Goal: Task Accomplishment & Management: Manage account settings

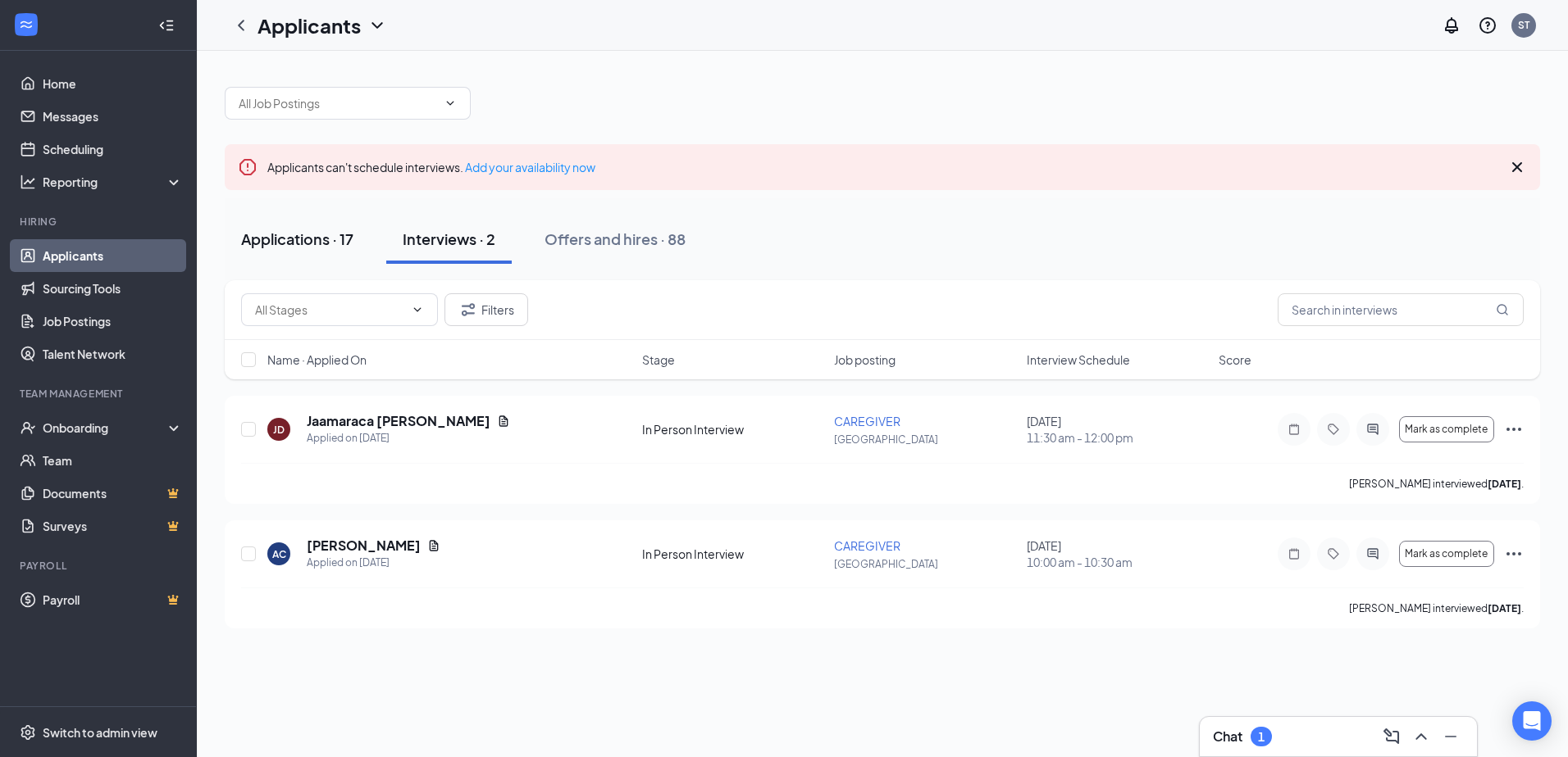
click at [317, 238] on div "Applications · 17" at bounding box center [297, 239] width 112 height 20
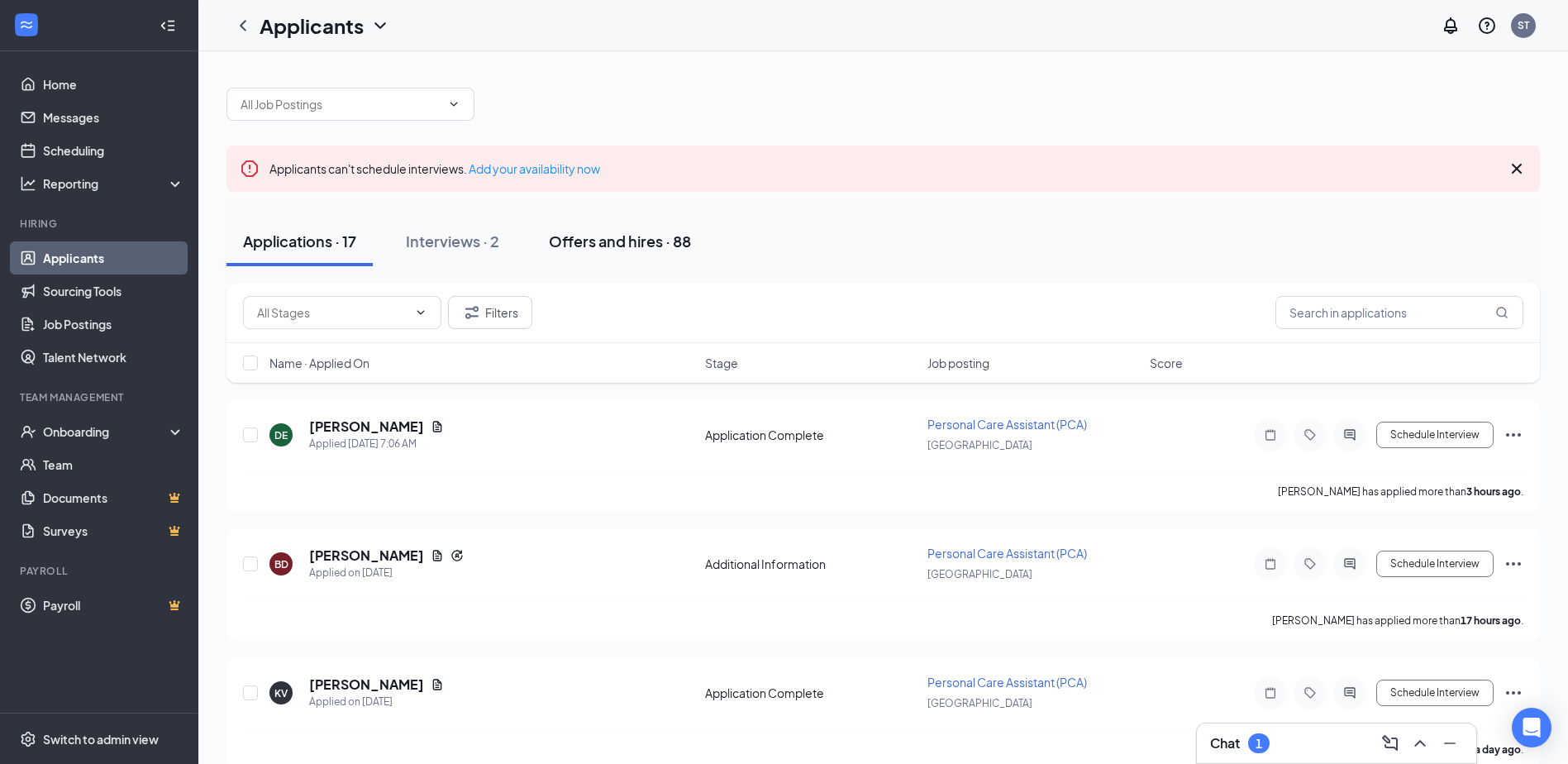
click at [582, 245] on div "Offers and hires · 88" at bounding box center [620, 241] width 142 height 20
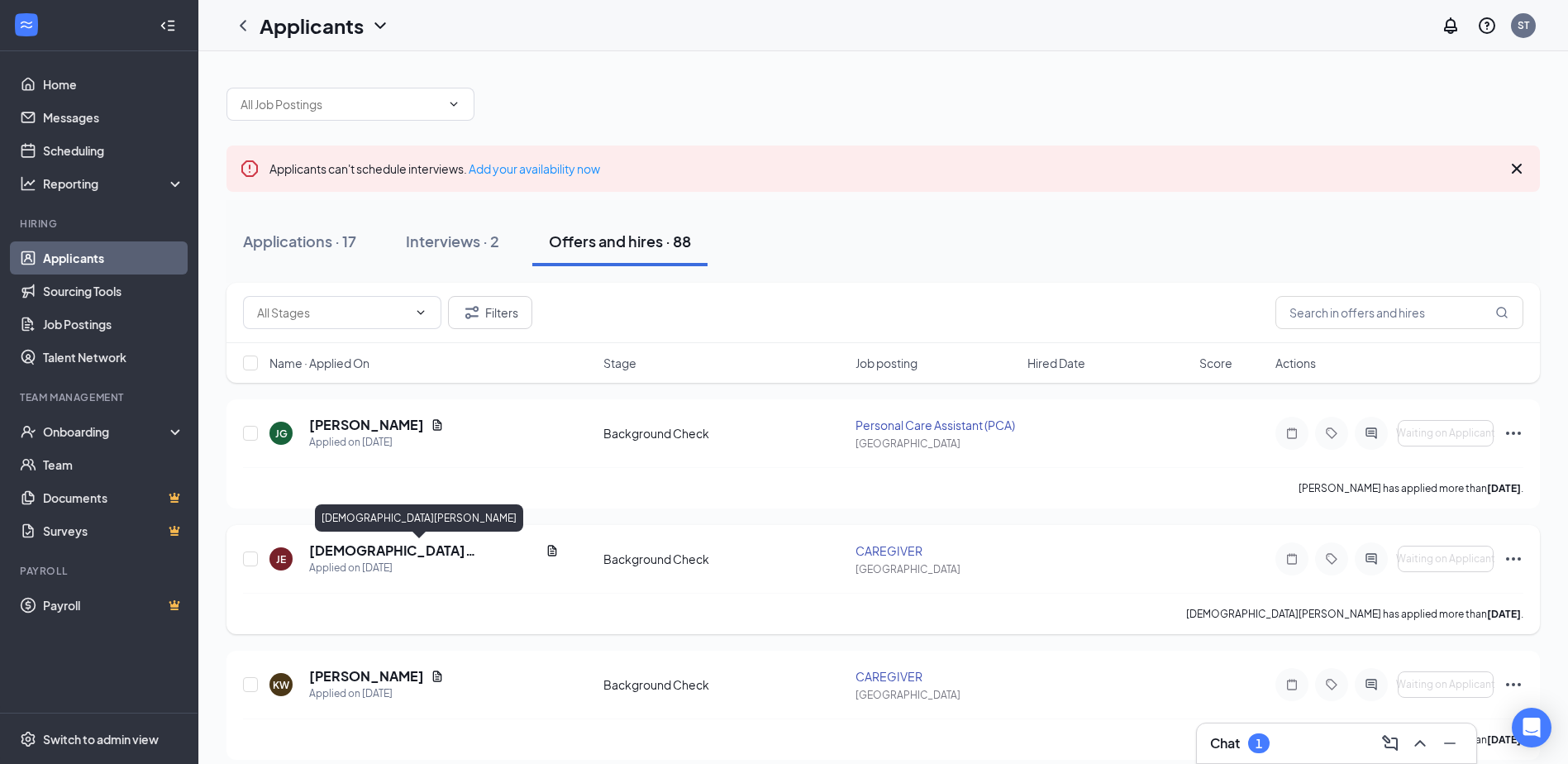
click at [380, 550] on h5 "[DEMOGRAPHIC_DATA][PERSON_NAME]" at bounding box center [424, 551] width 230 height 19
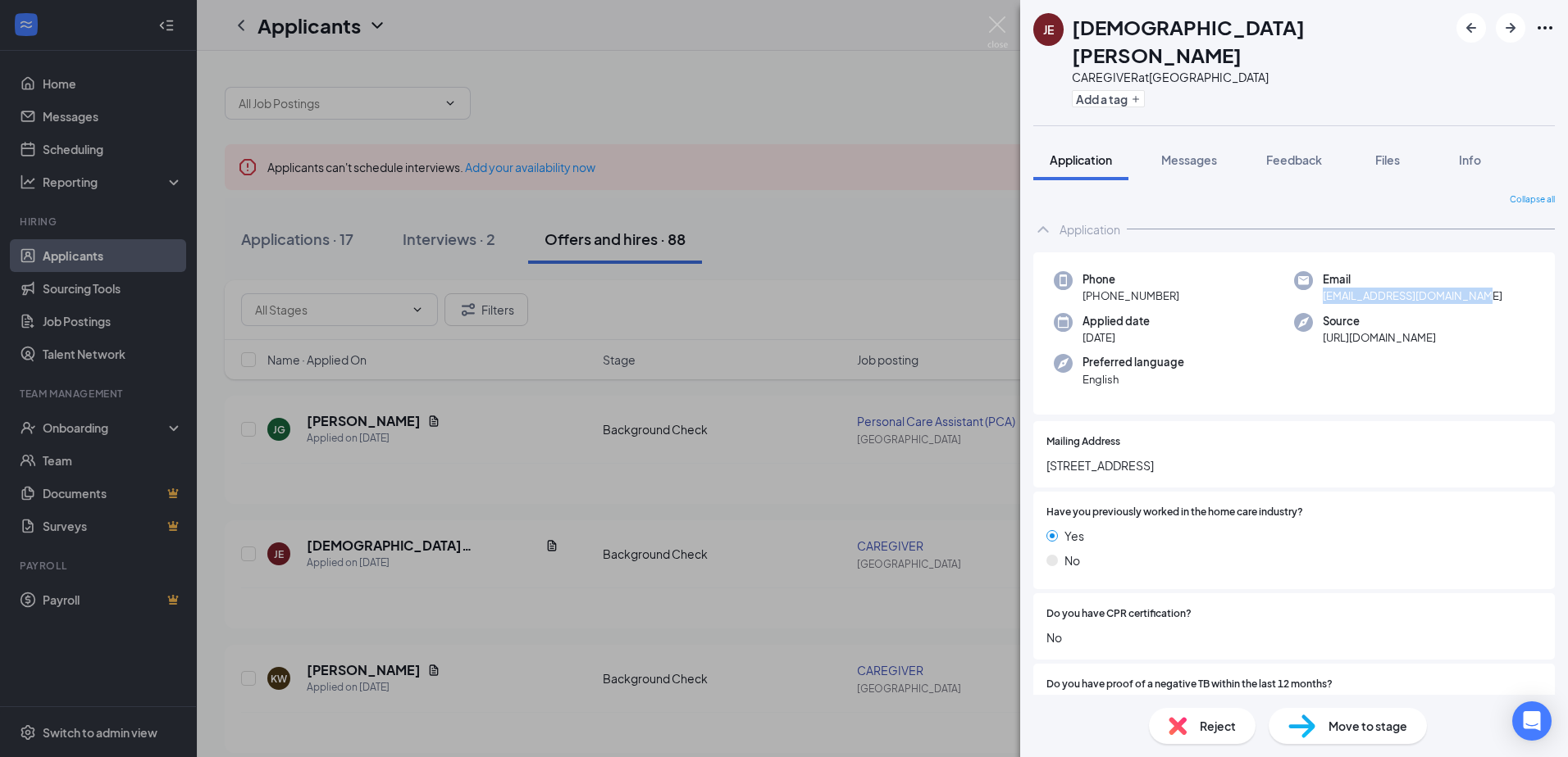
drag, startPoint x: 1479, startPoint y: 265, endPoint x: 1318, endPoint y: 278, distance: 161.5
click at [1318, 278] on div "Phone [PHONE_NUMBER] Email [EMAIL_ADDRESS][DOMAIN_NAME] Applied date [DATE] Sou…" at bounding box center [1294, 333] width 522 height 163
copy span "[EMAIL_ADDRESS][DOMAIN_NAME]"
click at [1001, 20] on img at bounding box center [997, 32] width 20 height 32
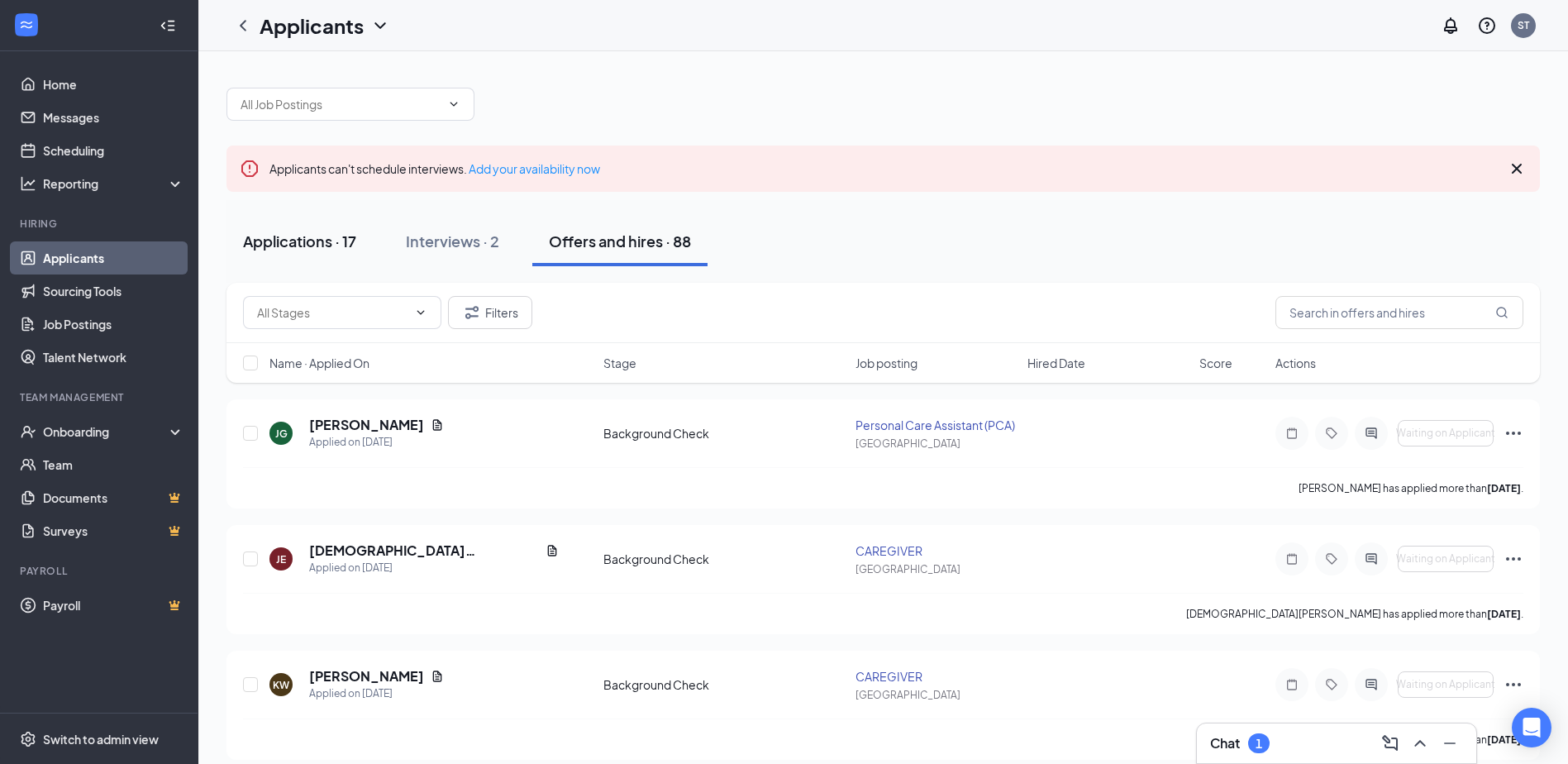
click at [286, 238] on div "Applications · 17" at bounding box center [300, 241] width 113 height 20
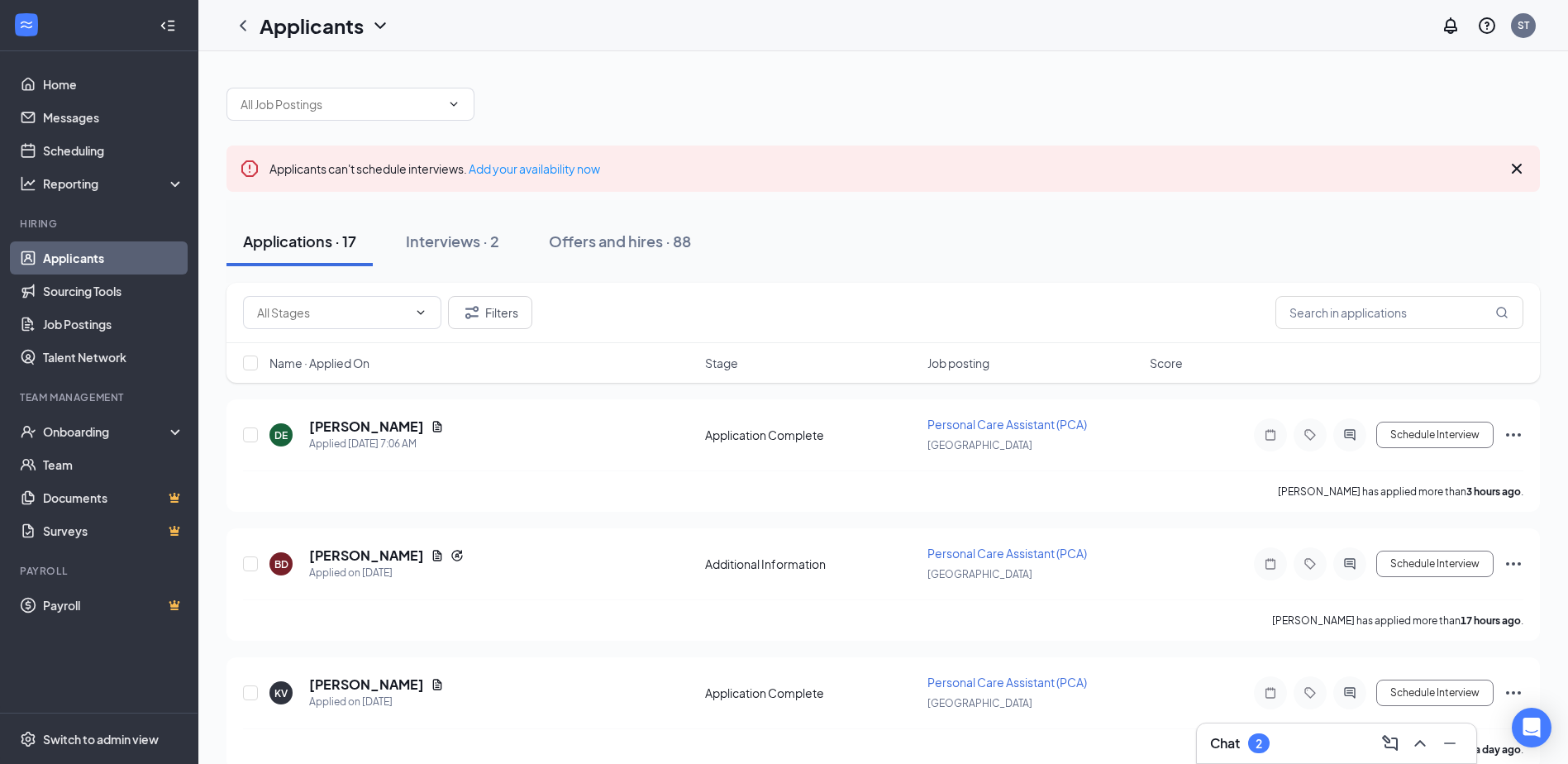
click at [1256, 739] on div "2" at bounding box center [1258, 743] width 21 height 19
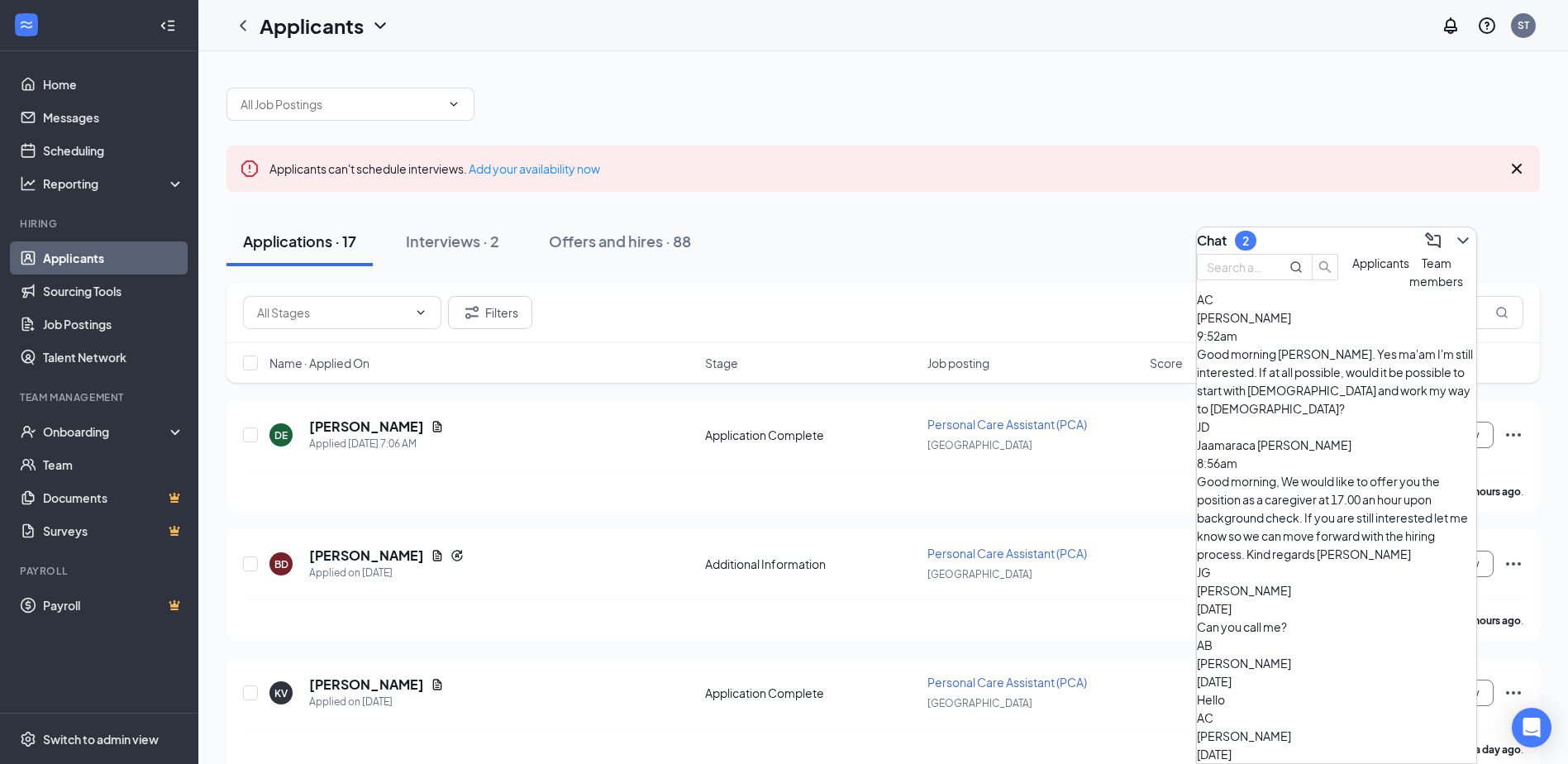
click at [1317, 382] on div "Good morning [PERSON_NAME]. Yes ma'am I'm still interested. If at all possible,…" at bounding box center [1336, 382] width 279 height 72
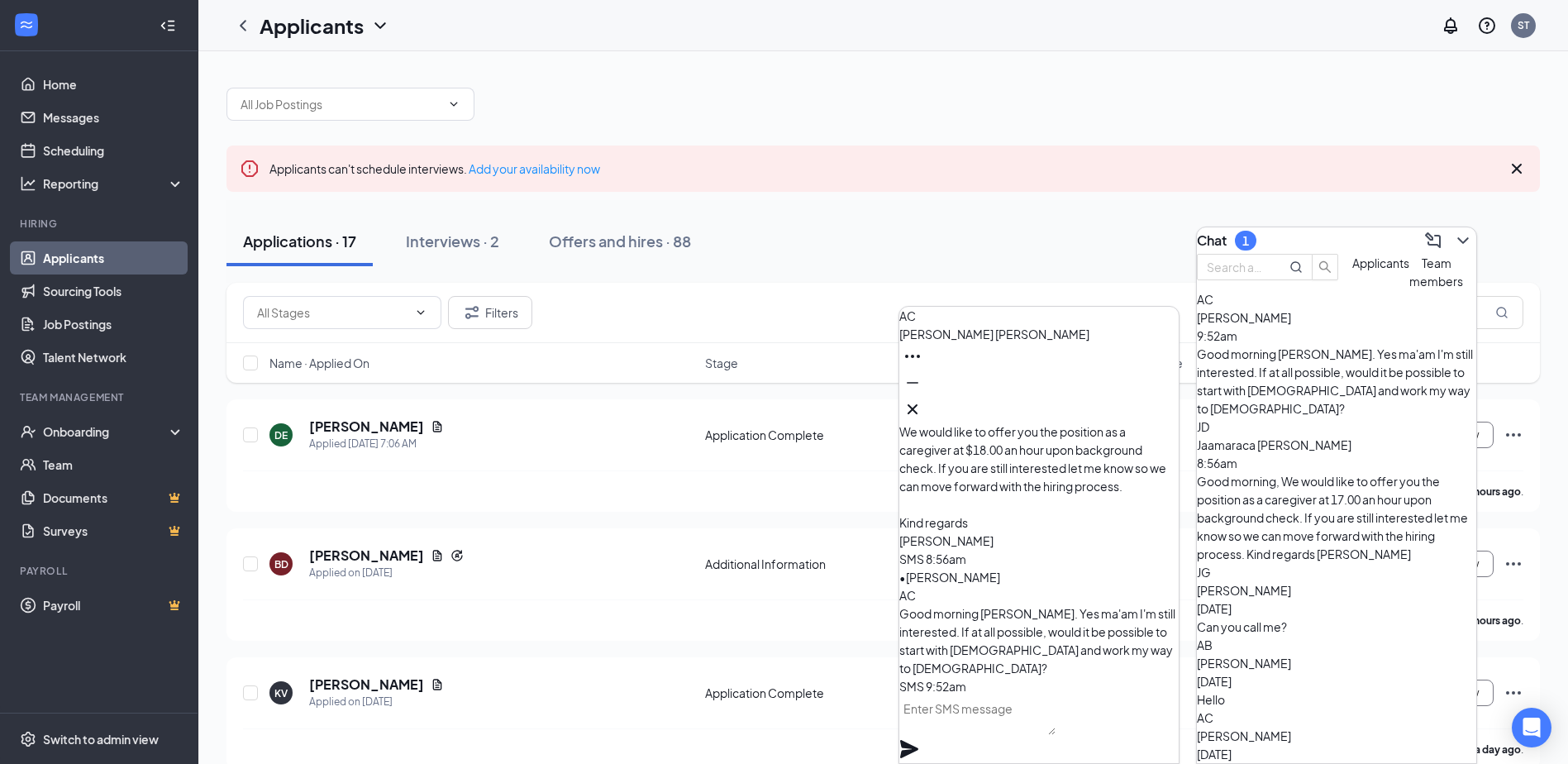
click at [973, 735] on textarea at bounding box center [977, 715] width 156 height 40
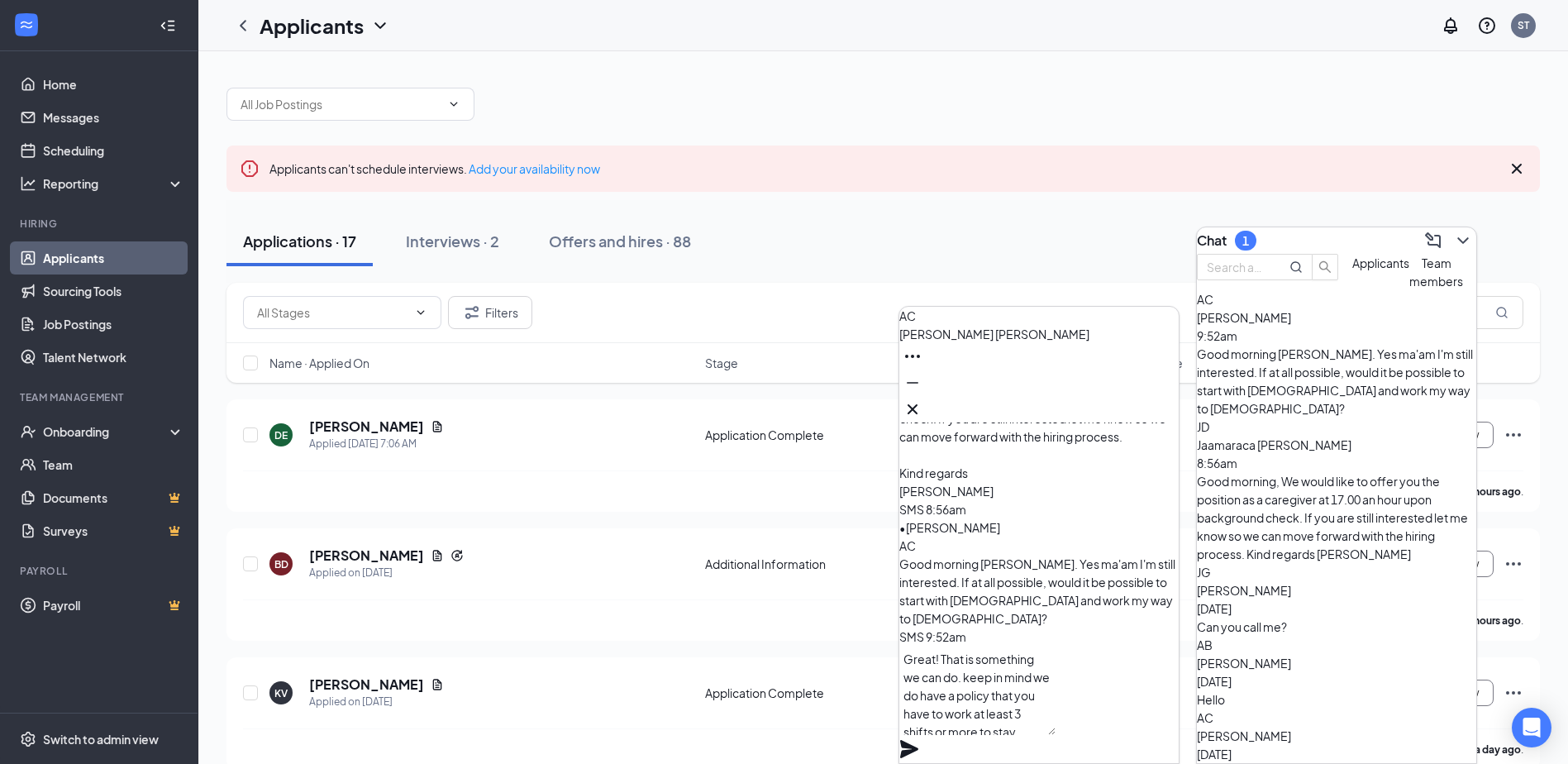
click at [1056, 718] on textarea "Great! That is something we can do. keep in mind we do have a policy that you h…" at bounding box center [977, 691] width 156 height 89
click at [957, 732] on textarea "Great! That is something we can do. keep in mind we do have a policy that you h…" at bounding box center [977, 691] width 156 height 89
type textarea "Great! That is something we can do. keep in mind we do have a policy that you h…"
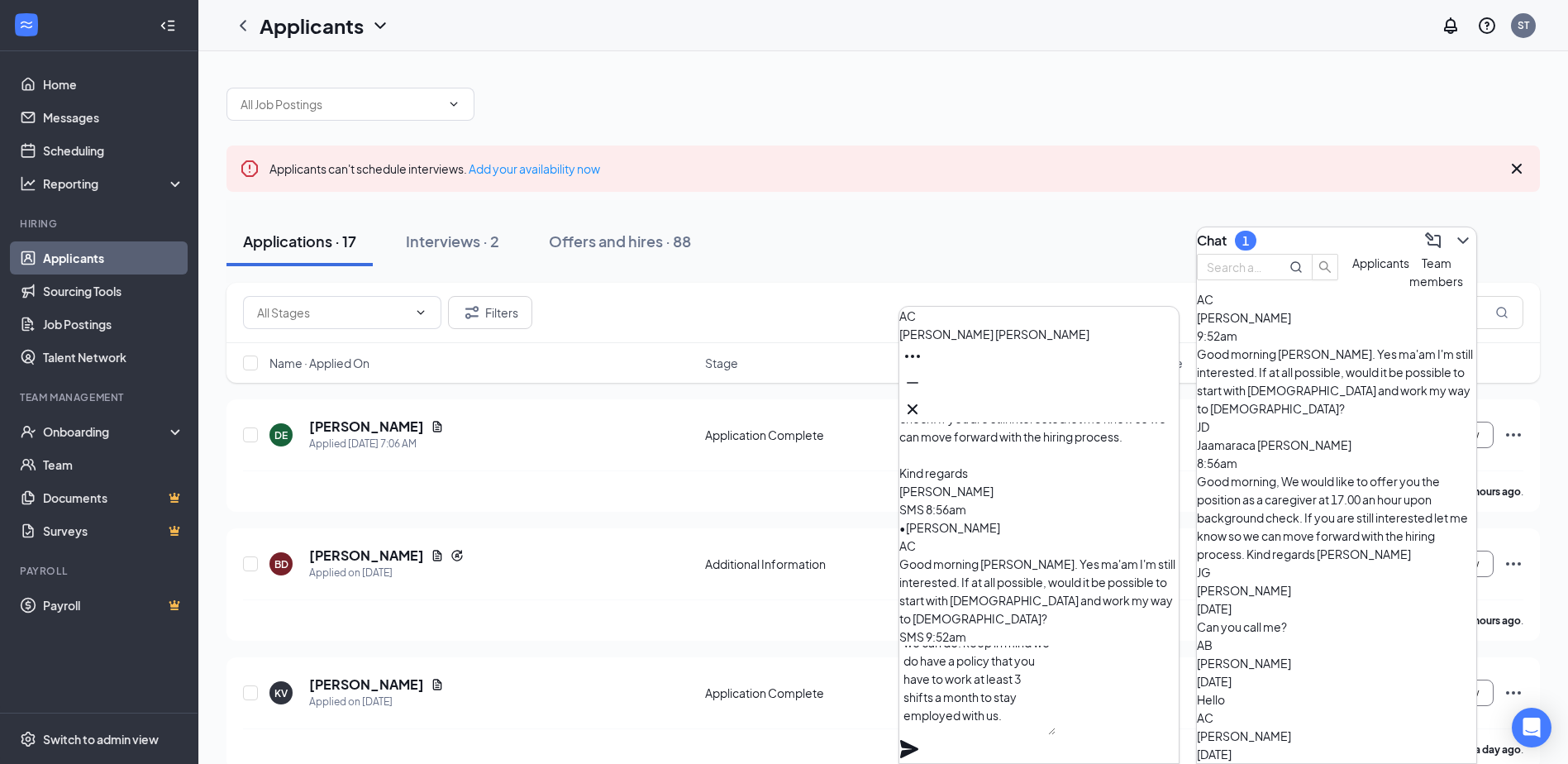
click at [919, 740] on icon "Plane" at bounding box center [909, 749] width 19 height 19
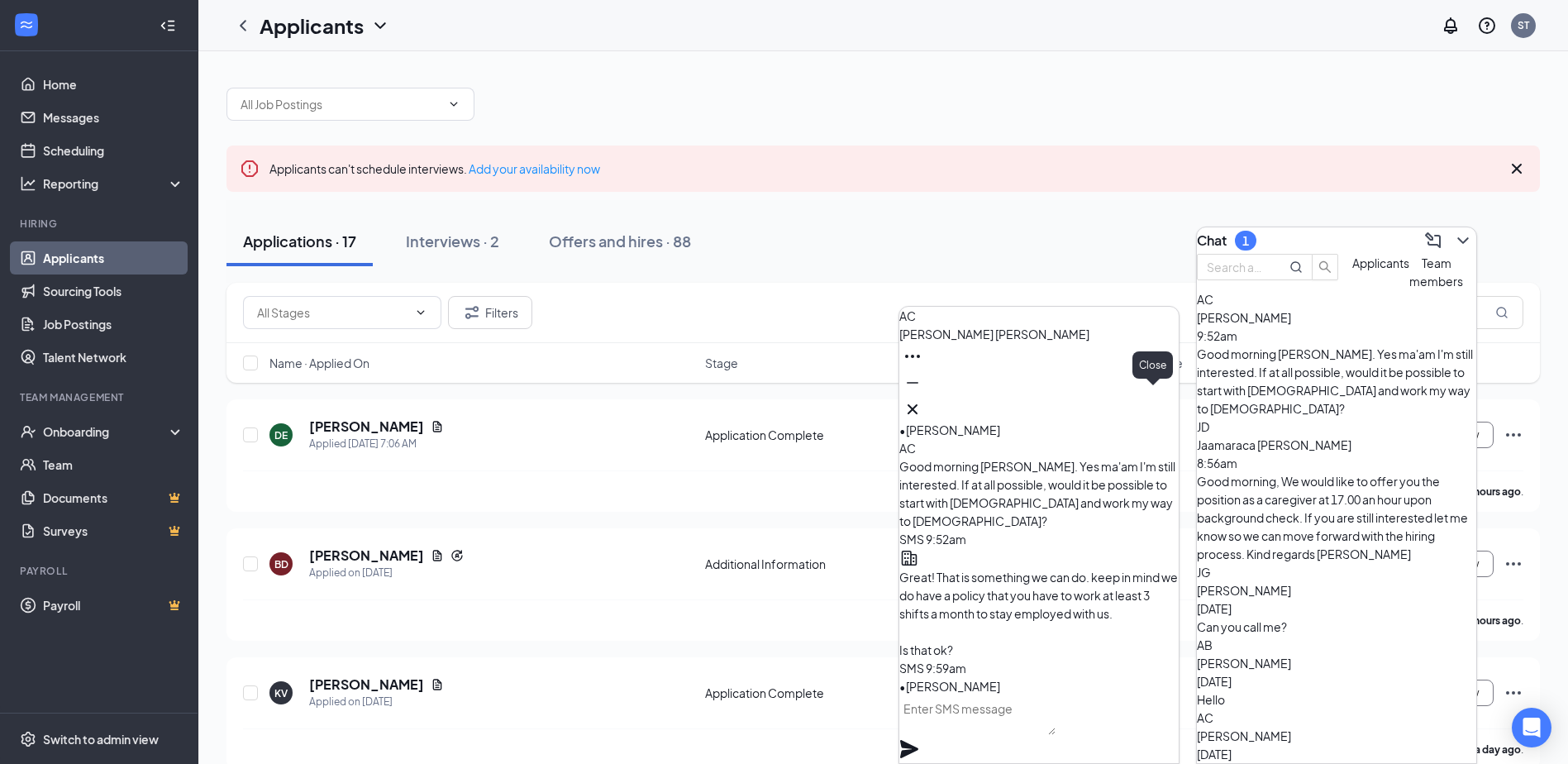
click at [922, 399] on icon "Cross" at bounding box center [912, 408] width 19 height 19
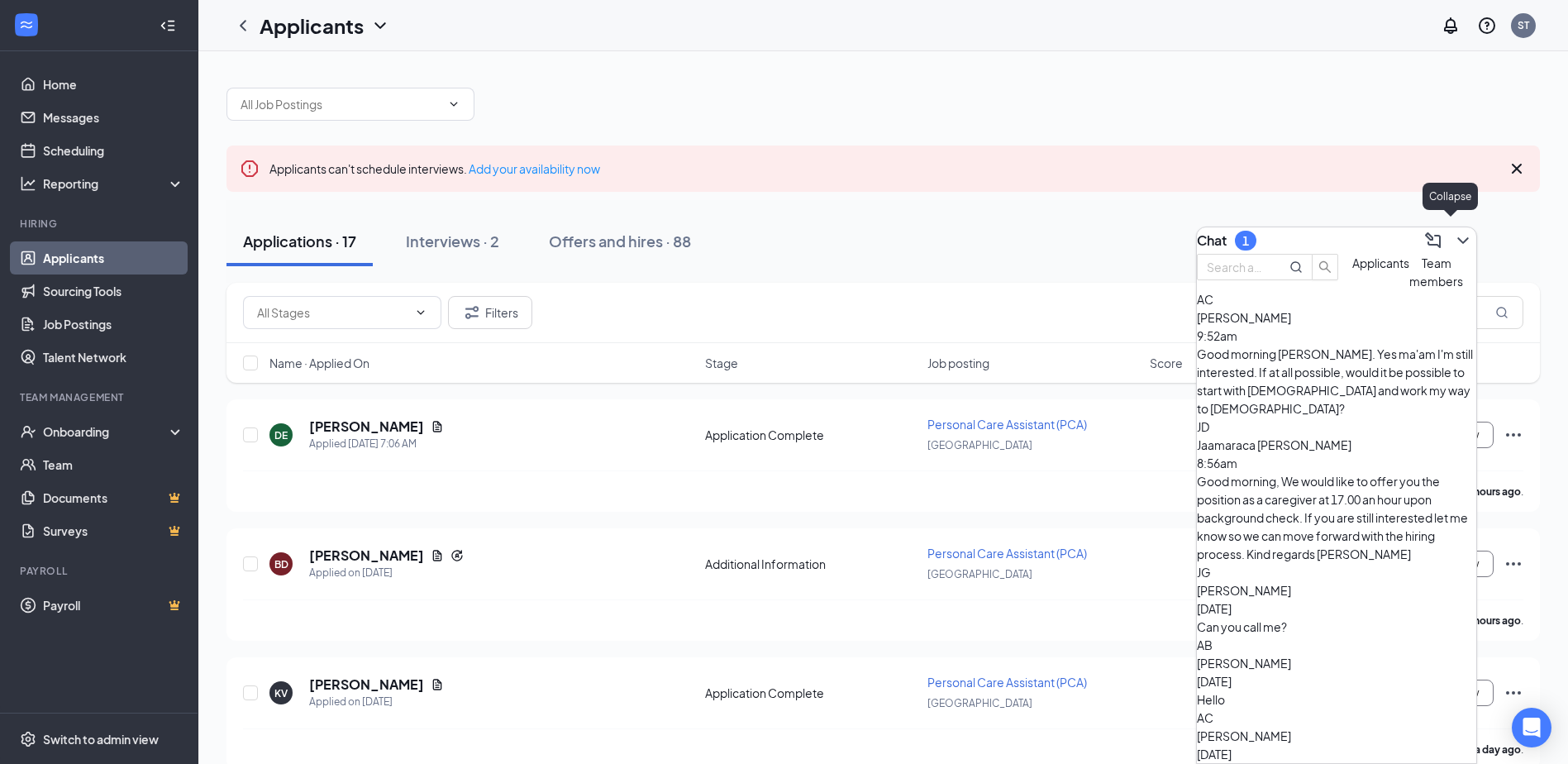
click at [1453, 231] on icon "ChevronDown" at bounding box center [1462, 240] width 19 height 19
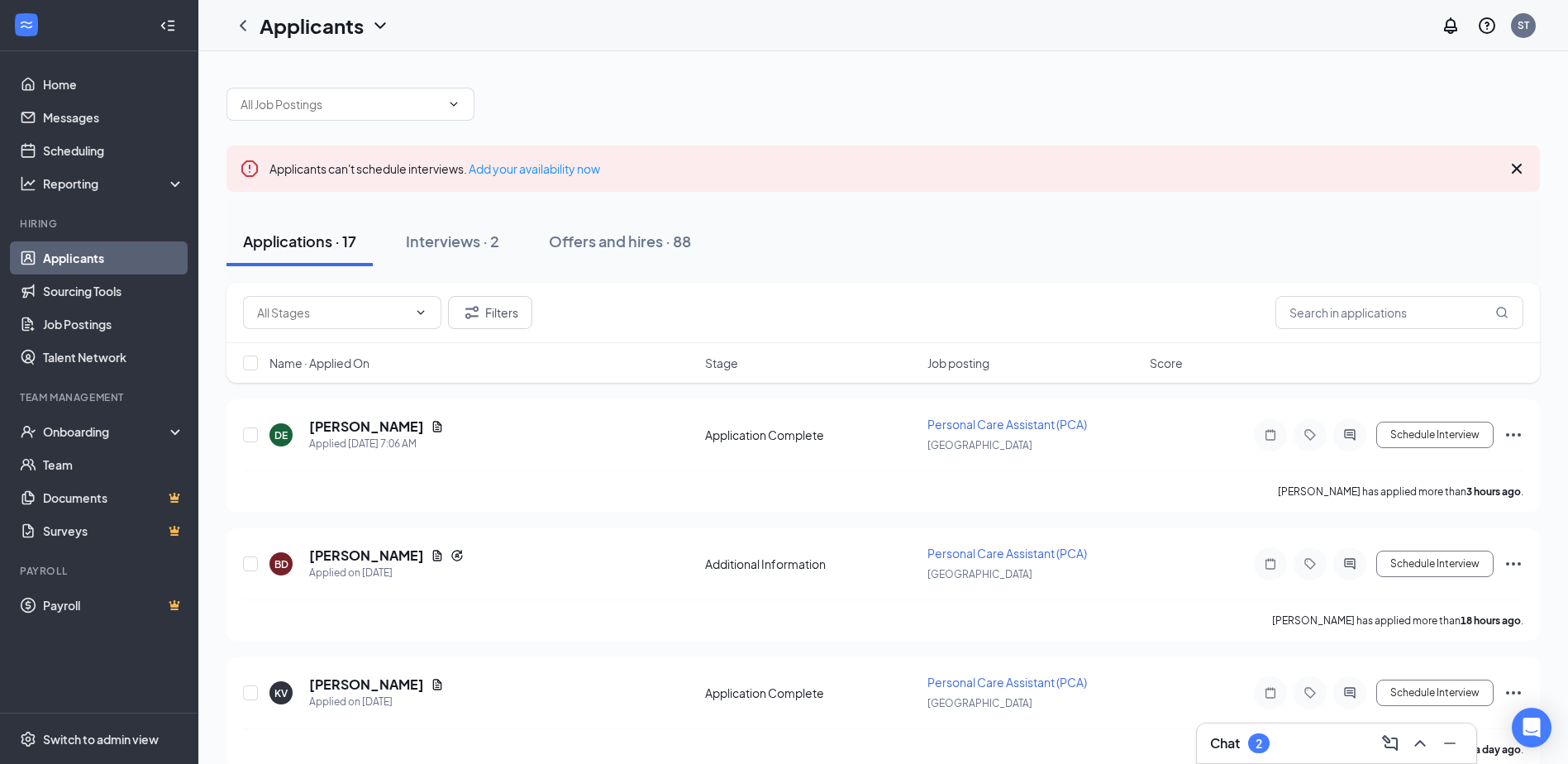
click at [1305, 745] on div "Chat 2" at bounding box center [1336, 744] width 253 height 27
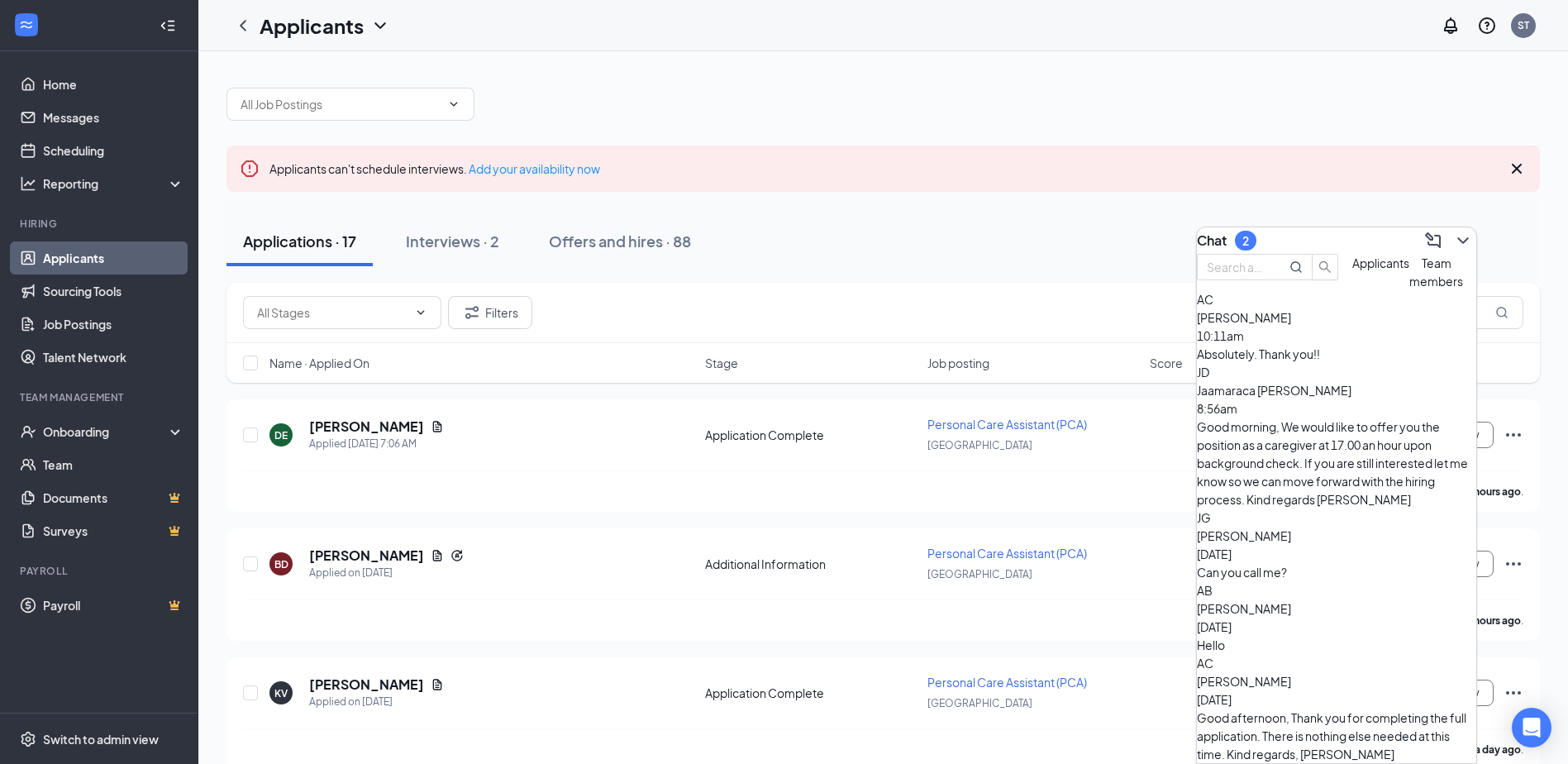
click at [1302, 363] on div "Absolutely. Thank you!!" at bounding box center [1336, 355] width 279 height 19
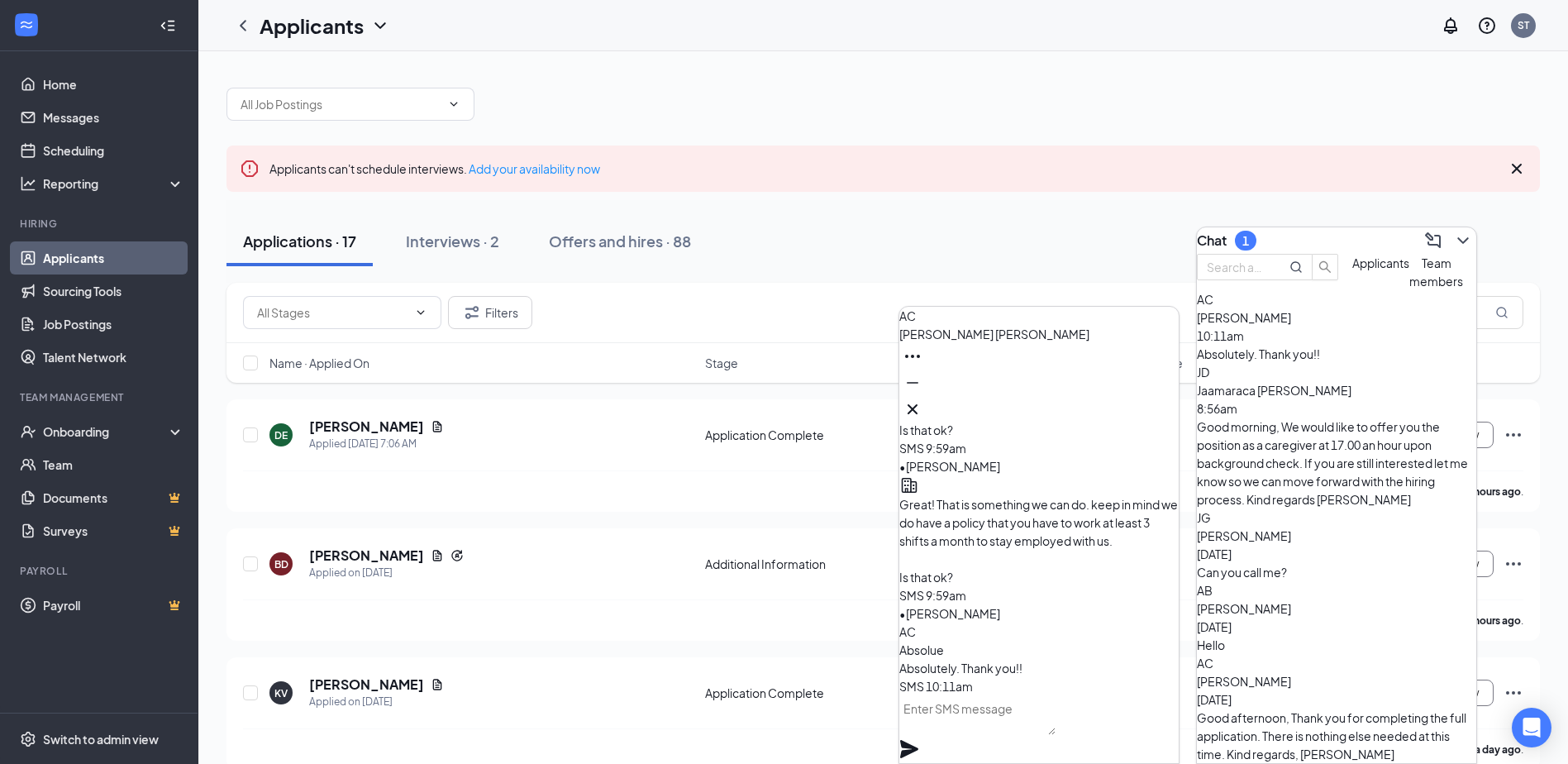
click at [982, 735] on textarea at bounding box center [977, 715] width 156 height 40
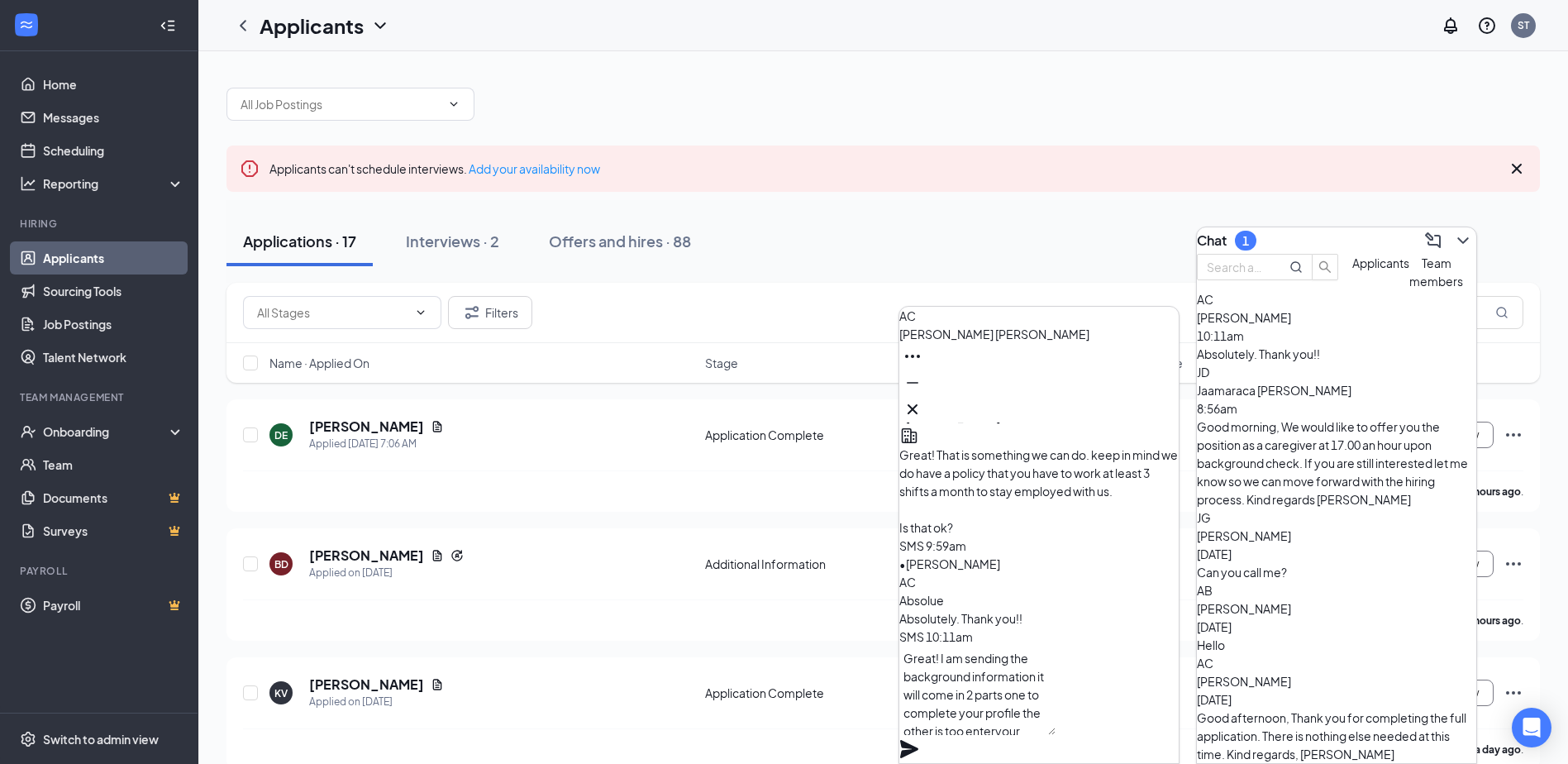
click at [979, 728] on textarea "Great! I am sending the background information it will come in 2 parts one to c…" at bounding box center [977, 691] width 156 height 89
type textarea "Great! I am sending the background information it will come in 2 parts one to c…"
click at [919, 740] on icon "Plane" at bounding box center [909, 749] width 19 height 19
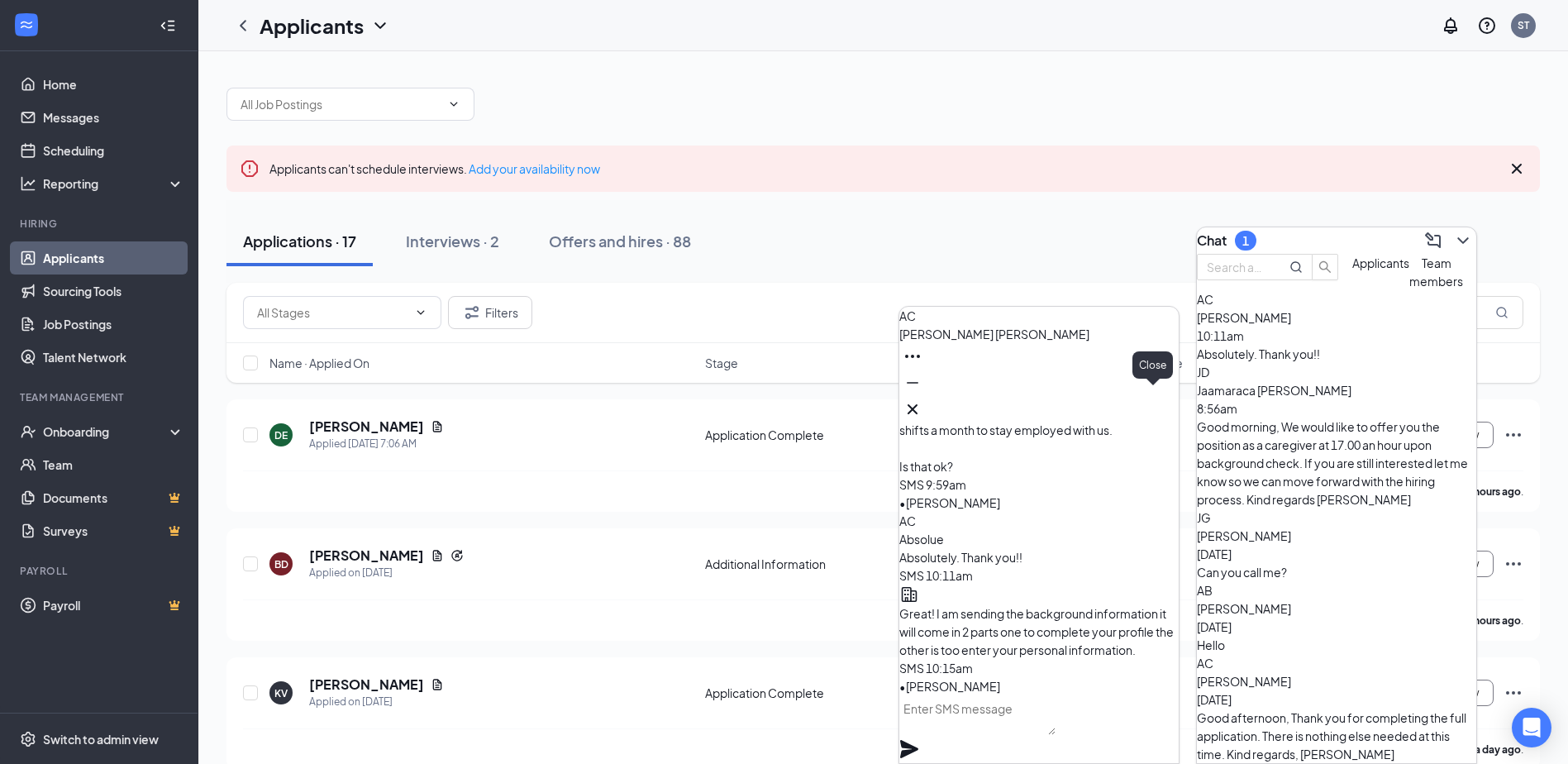
click at [922, 407] on icon "Cross" at bounding box center [912, 408] width 19 height 19
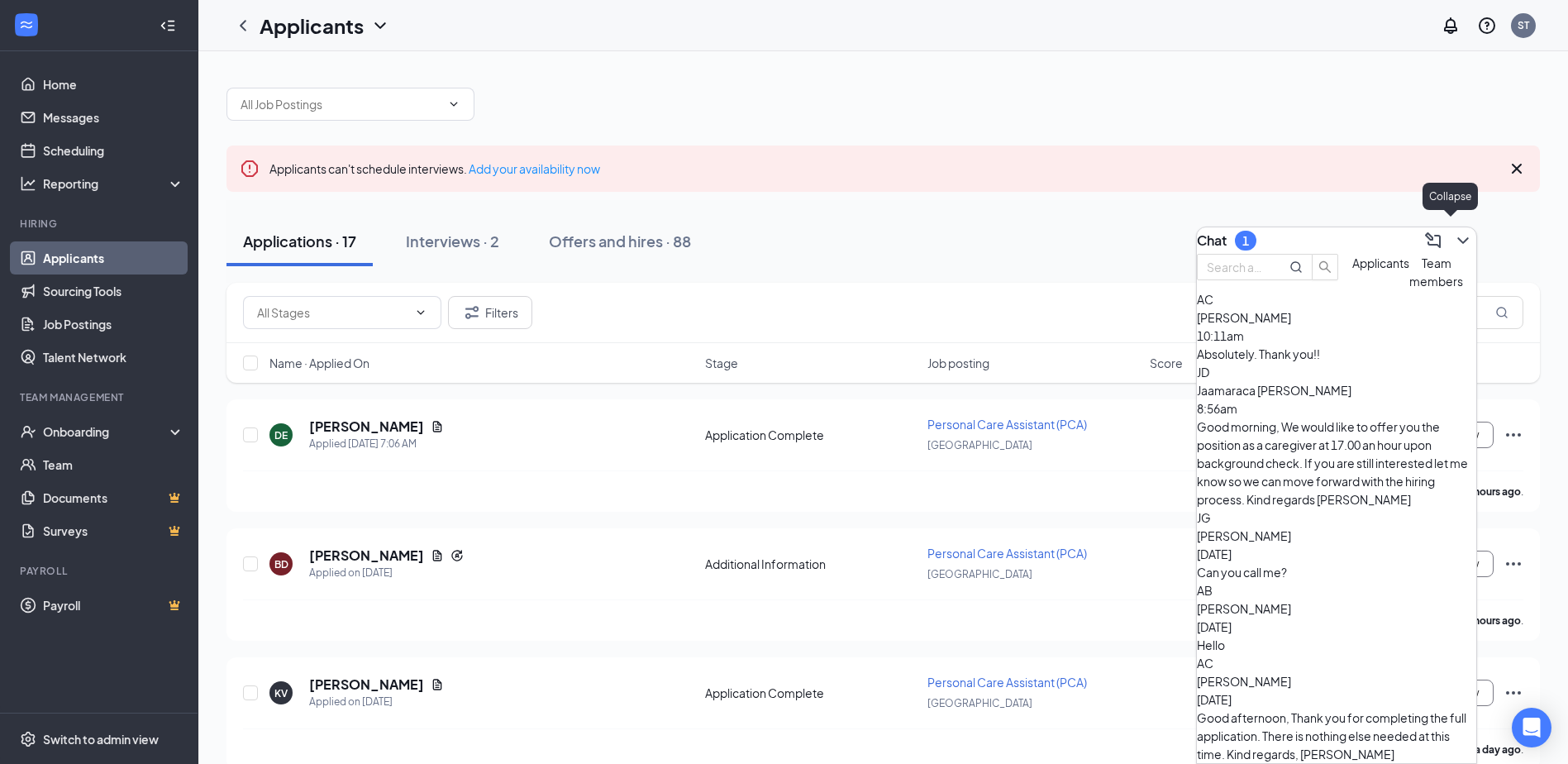
click at [1454, 235] on icon "ChevronDown" at bounding box center [1462, 240] width 19 height 19
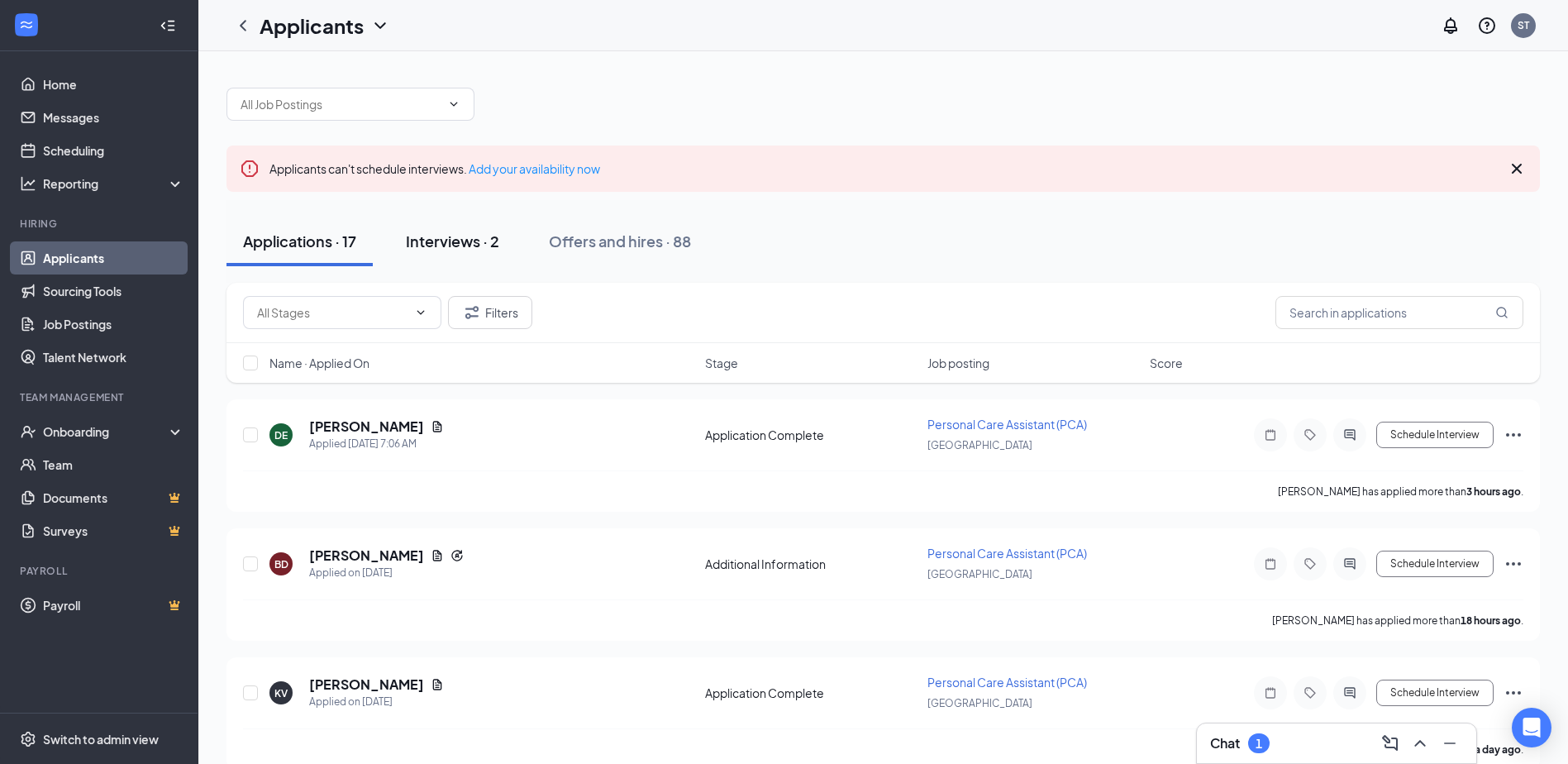
click at [462, 245] on div "Interviews · 2" at bounding box center [453, 241] width 94 height 20
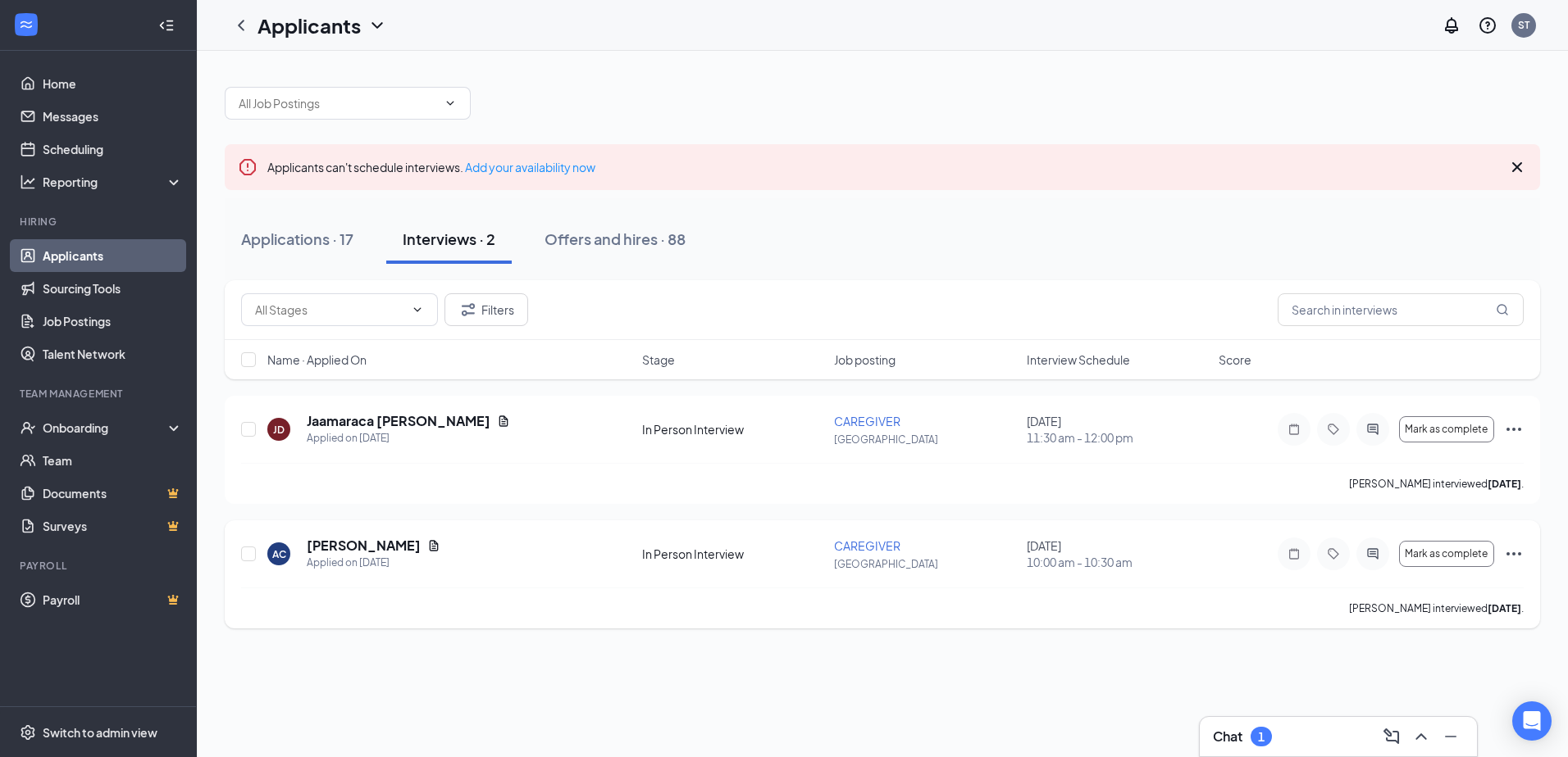
click at [1517, 556] on icon "Ellipses" at bounding box center [1513, 554] width 19 height 19
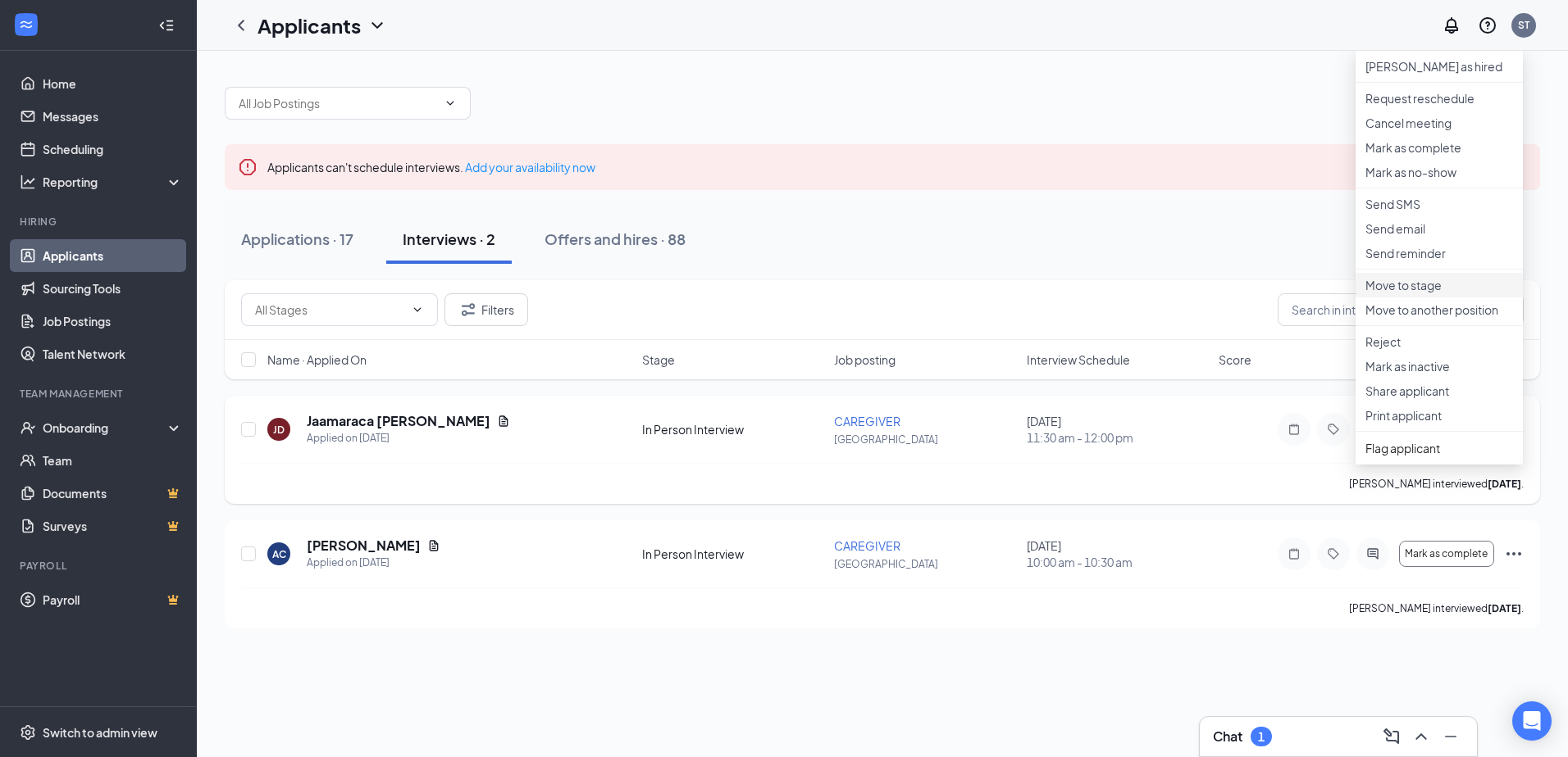
click at [1396, 293] on p "Move to stage" at bounding box center [1439, 285] width 147 height 17
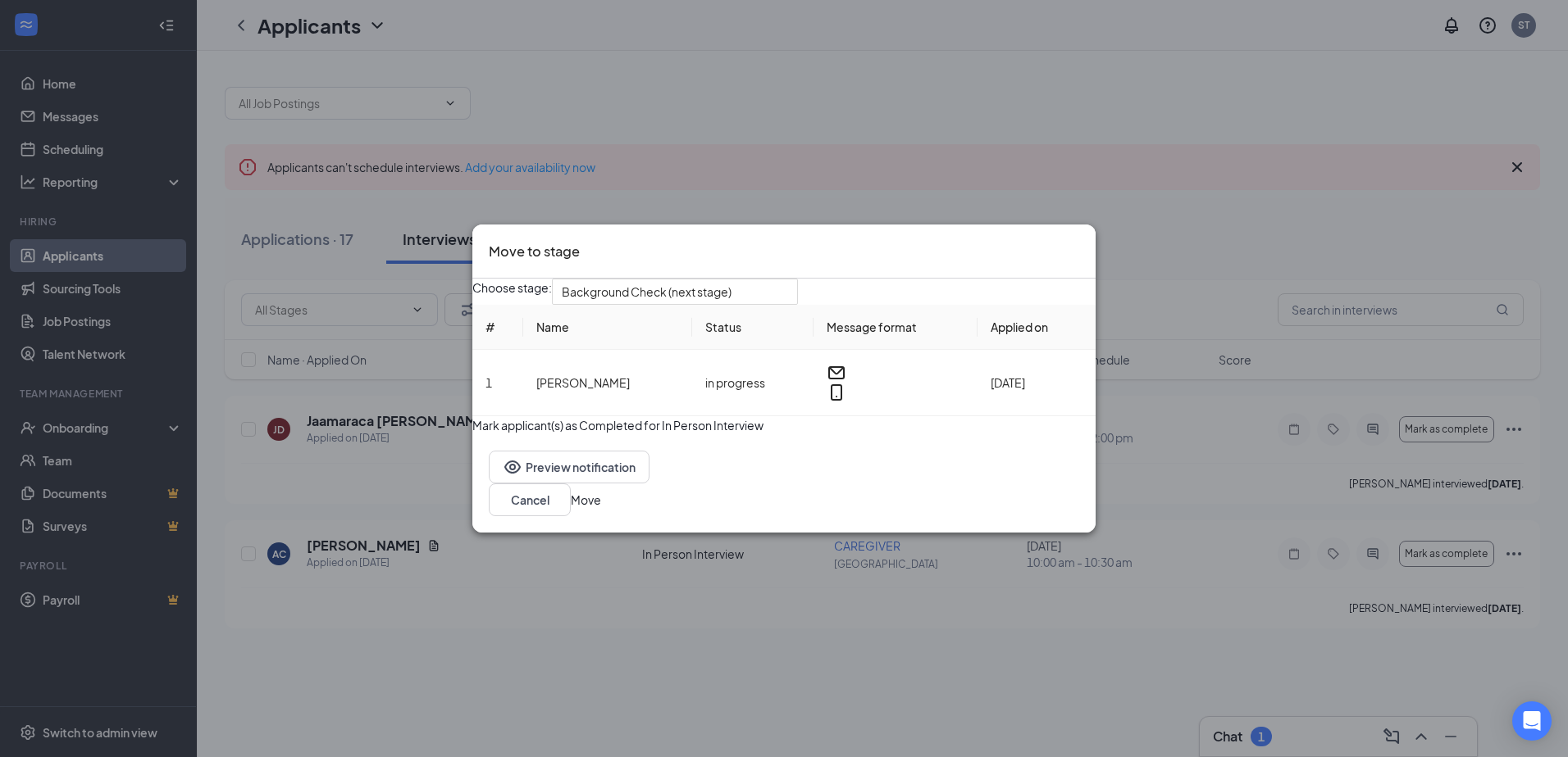
click at [472, 417] on button "button" at bounding box center [472, 417] width 0 height 0
click at [601, 509] on button "Move" at bounding box center [585, 500] width 30 height 18
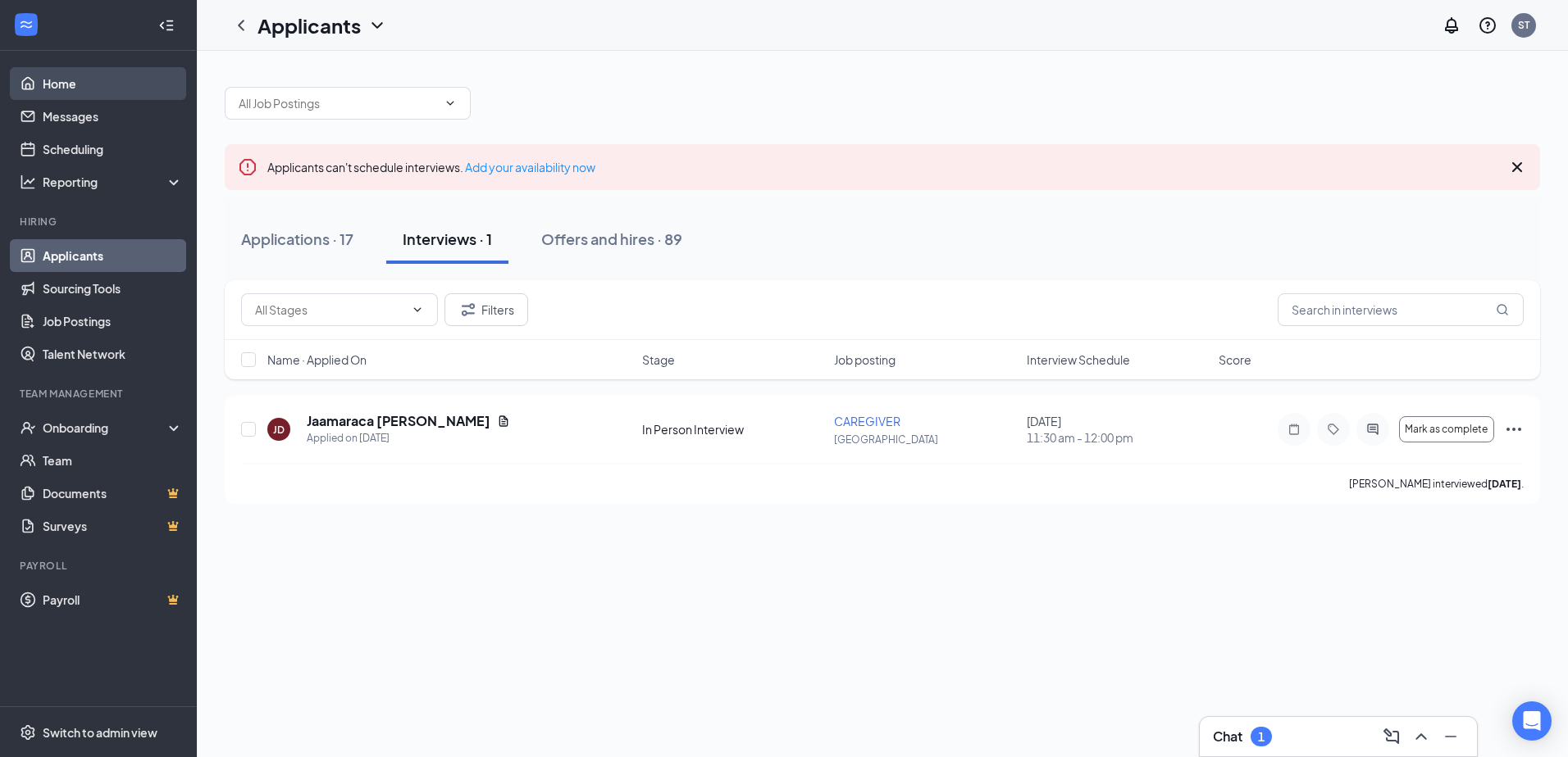
click at [67, 78] on link "Home" at bounding box center [112, 84] width 140 height 33
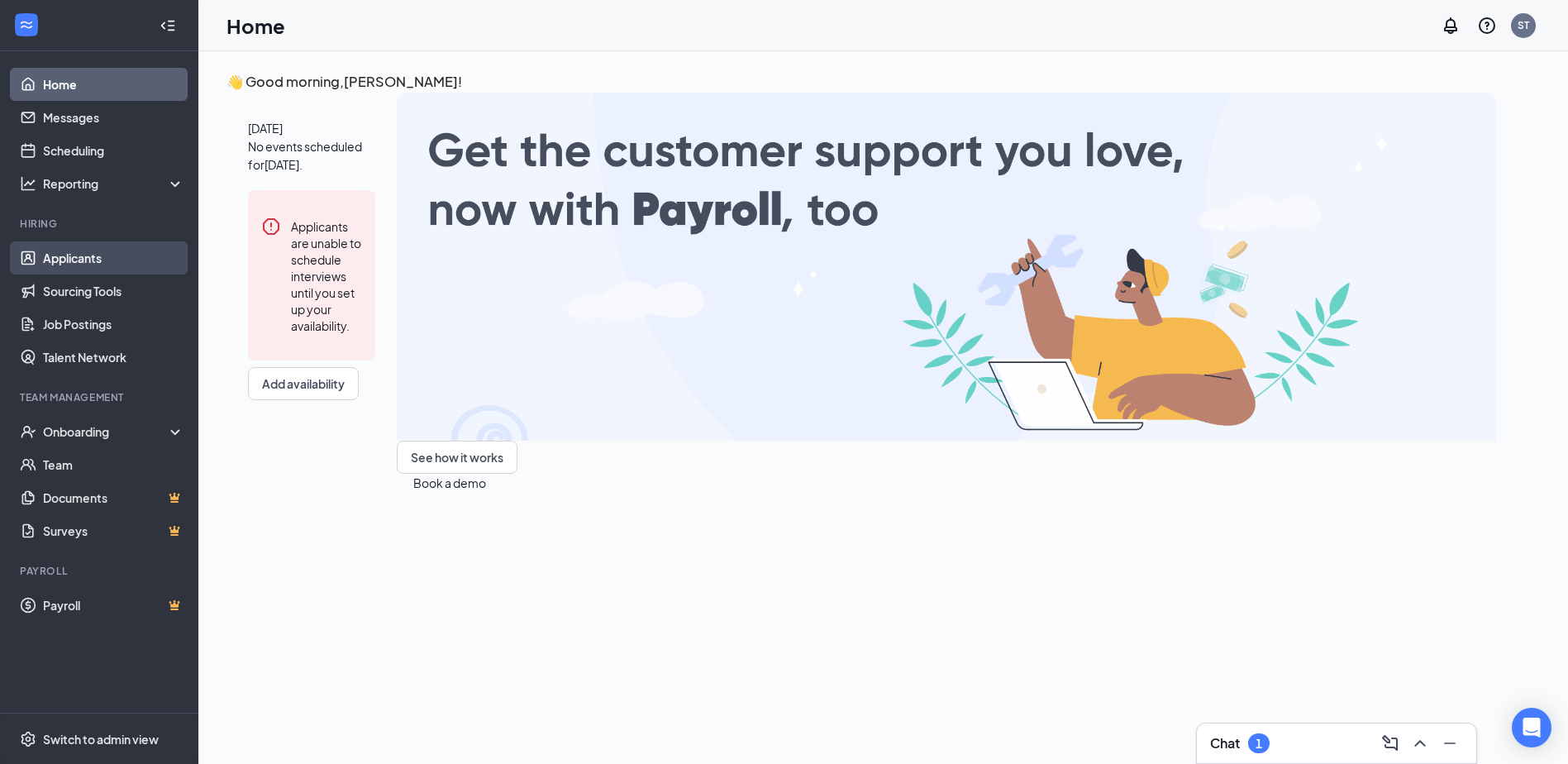
click at [69, 262] on link "Applicants" at bounding box center [113, 258] width 141 height 33
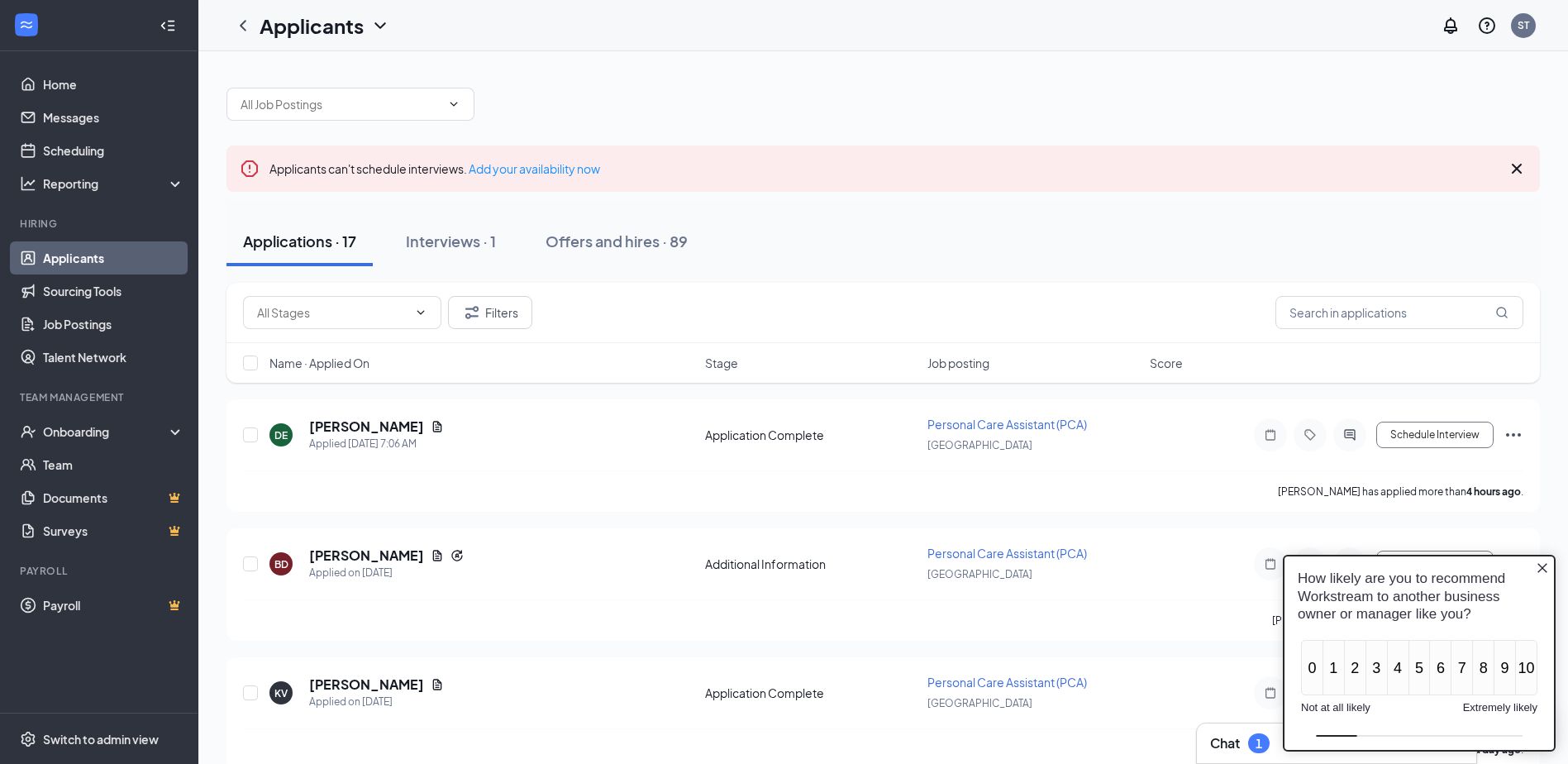
click at [1546, 568] on icon "Close button" at bounding box center [1543, 568] width 13 height 13
